Goal: Task Accomplishment & Management: Complete application form

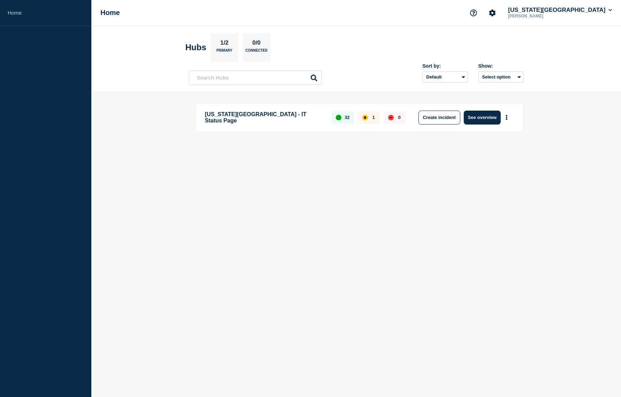
click at [465, 196] on body "Home Home [US_STATE][GEOGRAPHIC_DATA] [PERSON_NAME] Hubs 1/2 Primary 0/0 Connec…" at bounding box center [310, 198] width 621 height 397
click at [441, 115] on button "Create incident" at bounding box center [440, 118] width 42 height 14
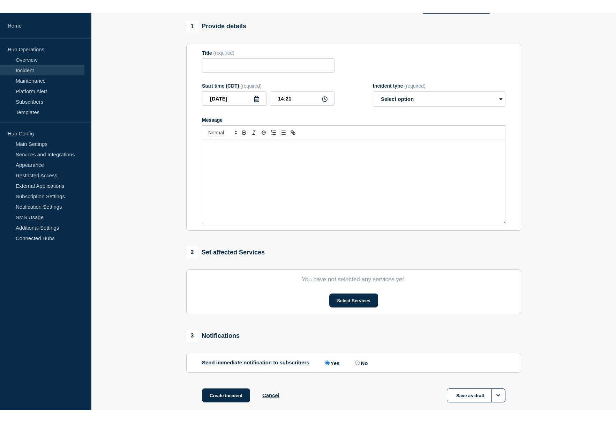
scroll to position [35, 0]
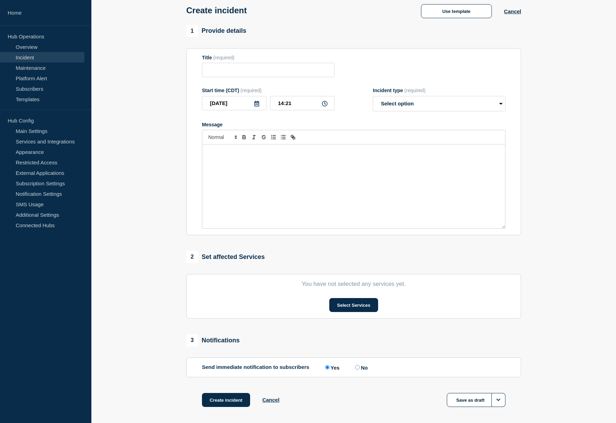
click at [554, 346] on section "1 Provide details Title (required) Start time (CDT) (required) [DATE] 14:21 Inc…" at bounding box center [353, 225] width 525 height 400
click at [243, 71] on input "Title" at bounding box center [268, 70] width 133 height 14
type input "Test Incident"
click at [431, 109] on select "Select option Investigating Identified Monitoring" at bounding box center [439, 103] width 133 height 15
click at [412, 109] on select "Select option Investigating Identified Monitoring" at bounding box center [439, 103] width 133 height 15
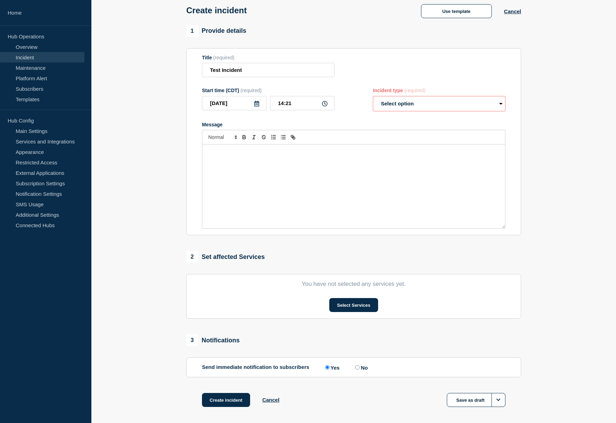
select select "investigating"
click at [373, 97] on select "Select option Investigating Identified Monitoring" at bounding box center [439, 103] width 133 height 15
click at [304, 180] on div "Message" at bounding box center [353, 186] width 303 height 84
click at [361, 315] on section "You have not selected any services yet. Select Services" at bounding box center [353, 296] width 335 height 45
click at [361, 308] on button "Select Services" at bounding box center [353, 305] width 49 height 14
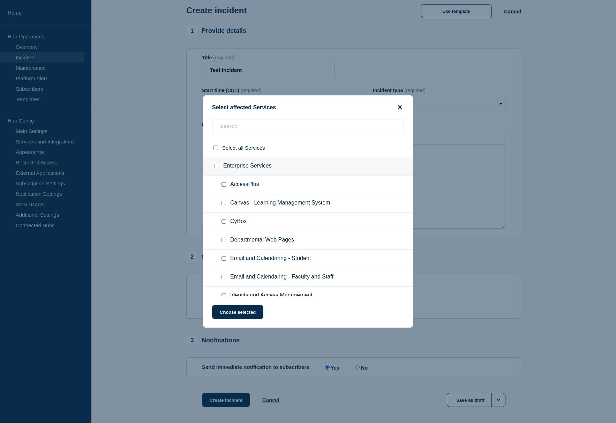
click at [400, 109] on icon "close button" at bounding box center [400, 107] width 4 height 6
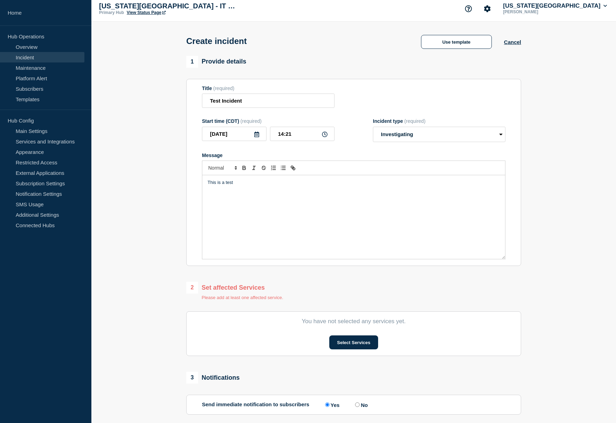
scroll to position [3, 0]
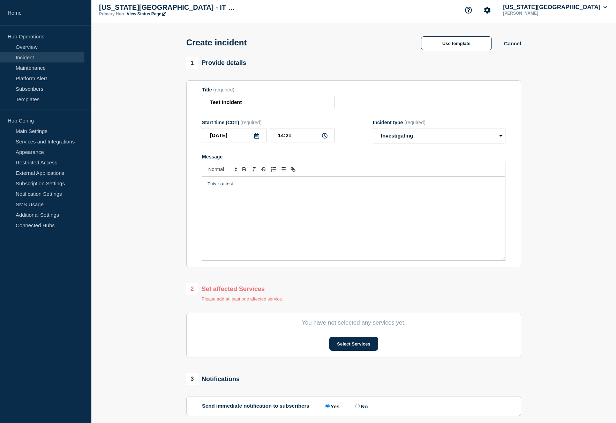
click at [541, 246] on section "1 Provide details Title (required) Test Incident Start time (CDT) (required) [D…" at bounding box center [353, 260] width 525 height 406
click at [165, 295] on section "1 Provide details Title (required) Test Incident Start time (CDT) (required) [D…" at bounding box center [353, 260] width 525 height 406
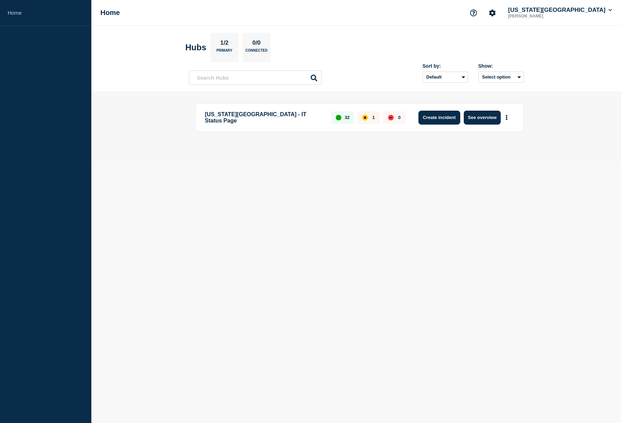
click at [426, 119] on button "Create incident" at bounding box center [440, 118] width 42 height 14
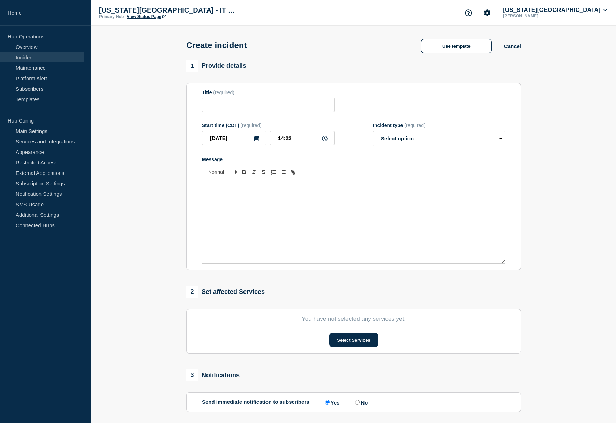
scroll to position [35, 0]
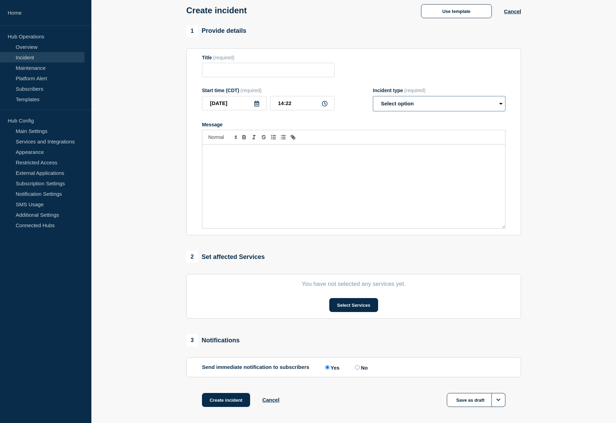
click at [466, 99] on select "Select option Investigating Identified Monitoring" at bounding box center [439, 103] width 133 height 15
click at [455, 69] on div "Title (required)" at bounding box center [354, 66] width 304 height 23
click at [362, 308] on button "Select Services" at bounding box center [353, 305] width 49 height 14
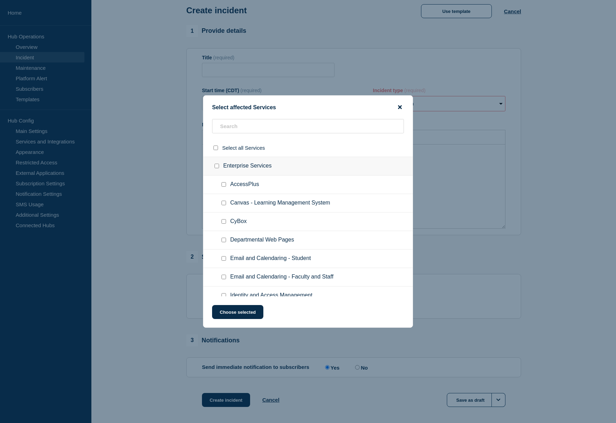
click at [399, 108] on icon "close button" at bounding box center [400, 107] width 4 height 4
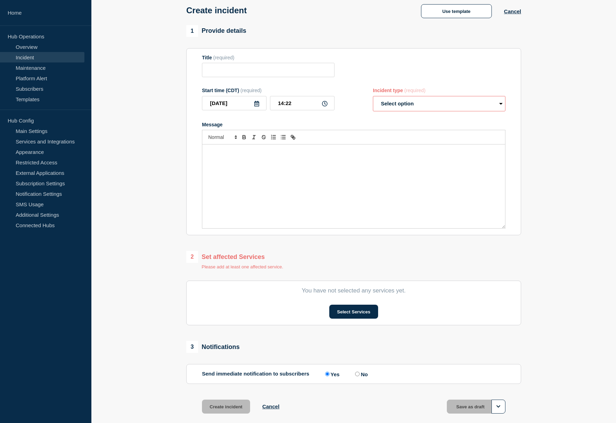
click at [140, 314] on section "1 Provide details Title (required) Start time (CDT) (required) [DATE] 14:22 Inc…" at bounding box center [353, 228] width 525 height 406
